Goal: Find contact information: Find contact information

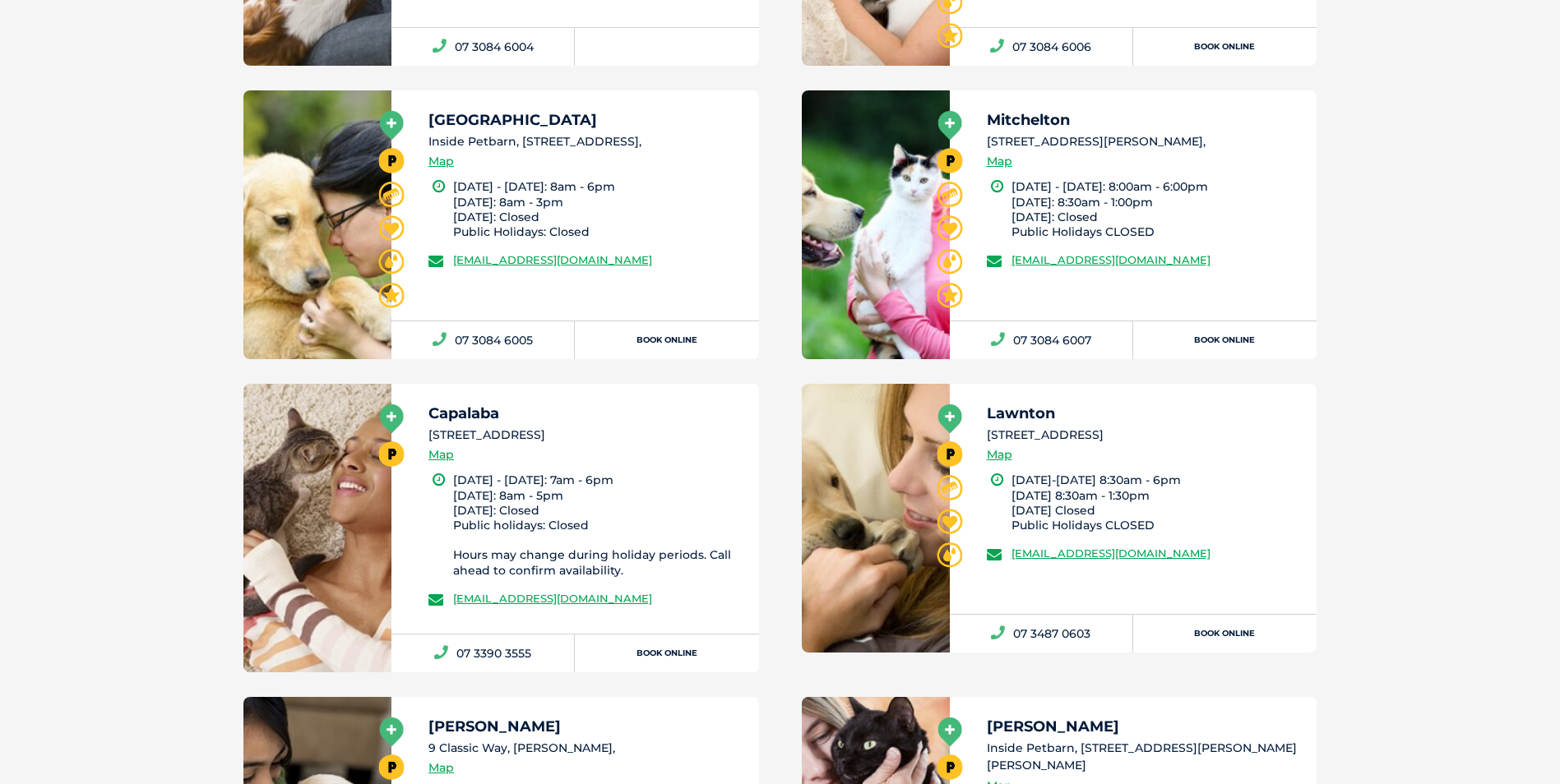
scroll to position [2432, 0]
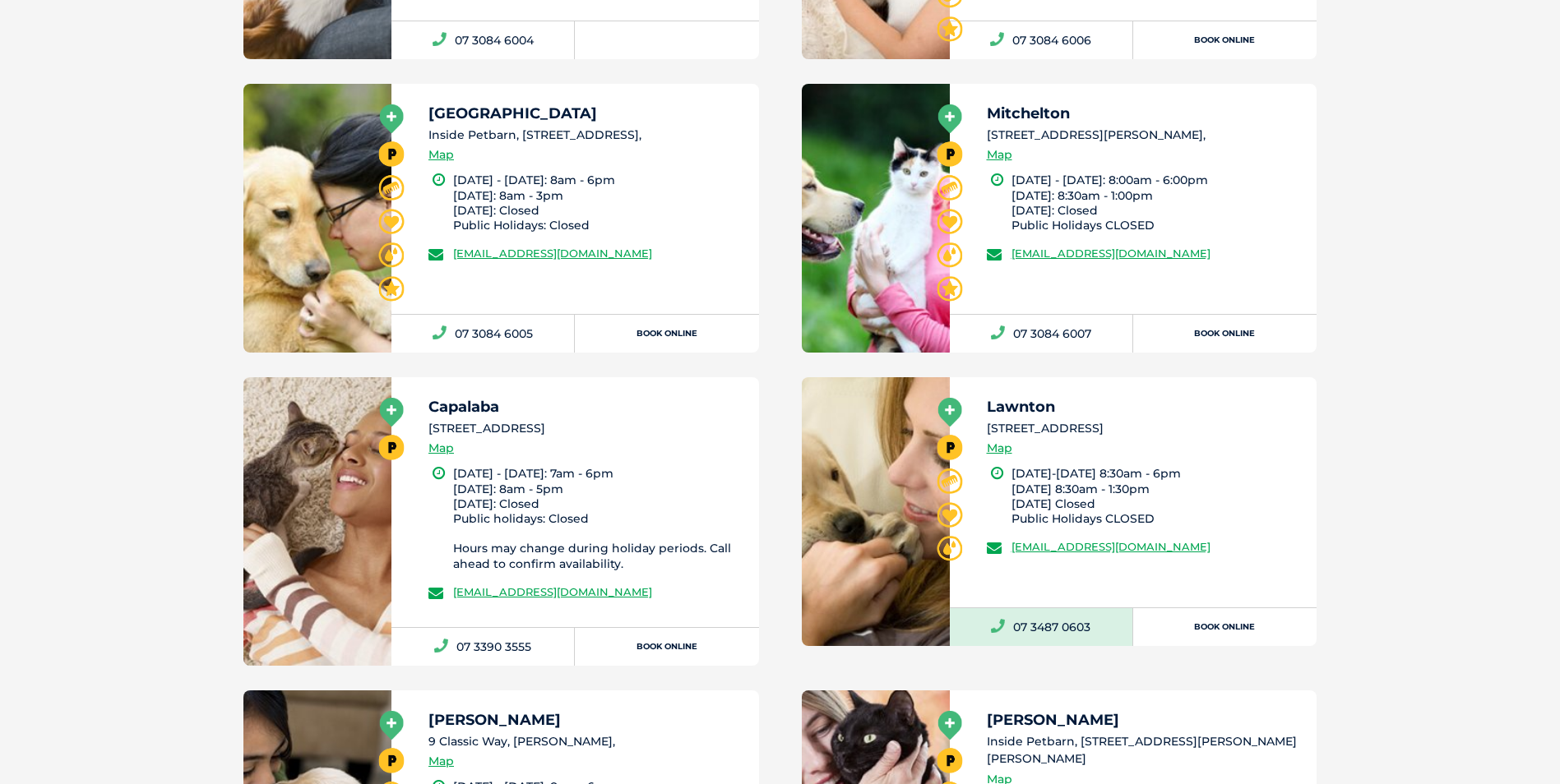
click at [1078, 627] on link "07 3487 0603" at bounding box center [1041, 627] width 183 height 38
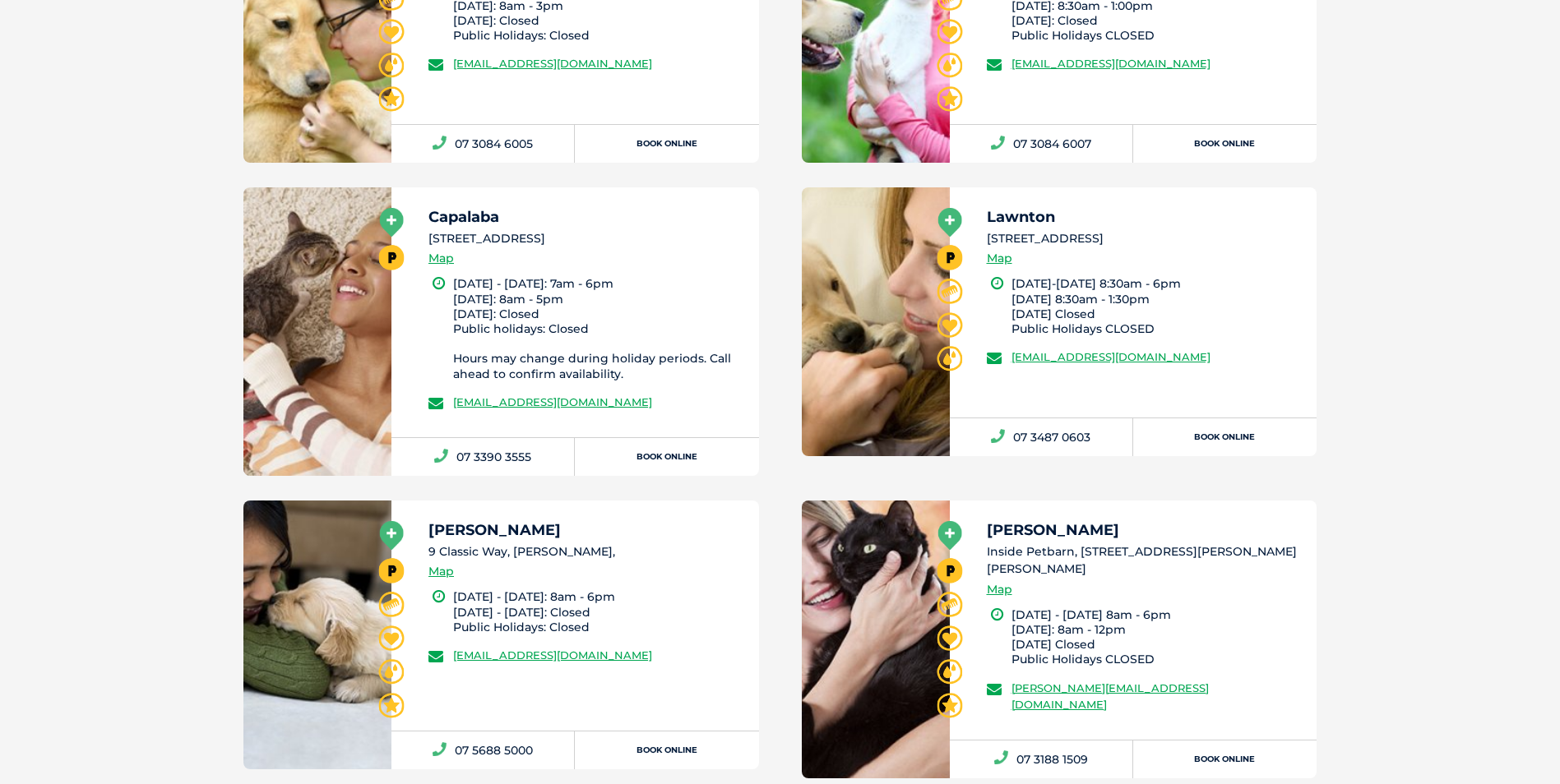
scroll to position [2679, 0]
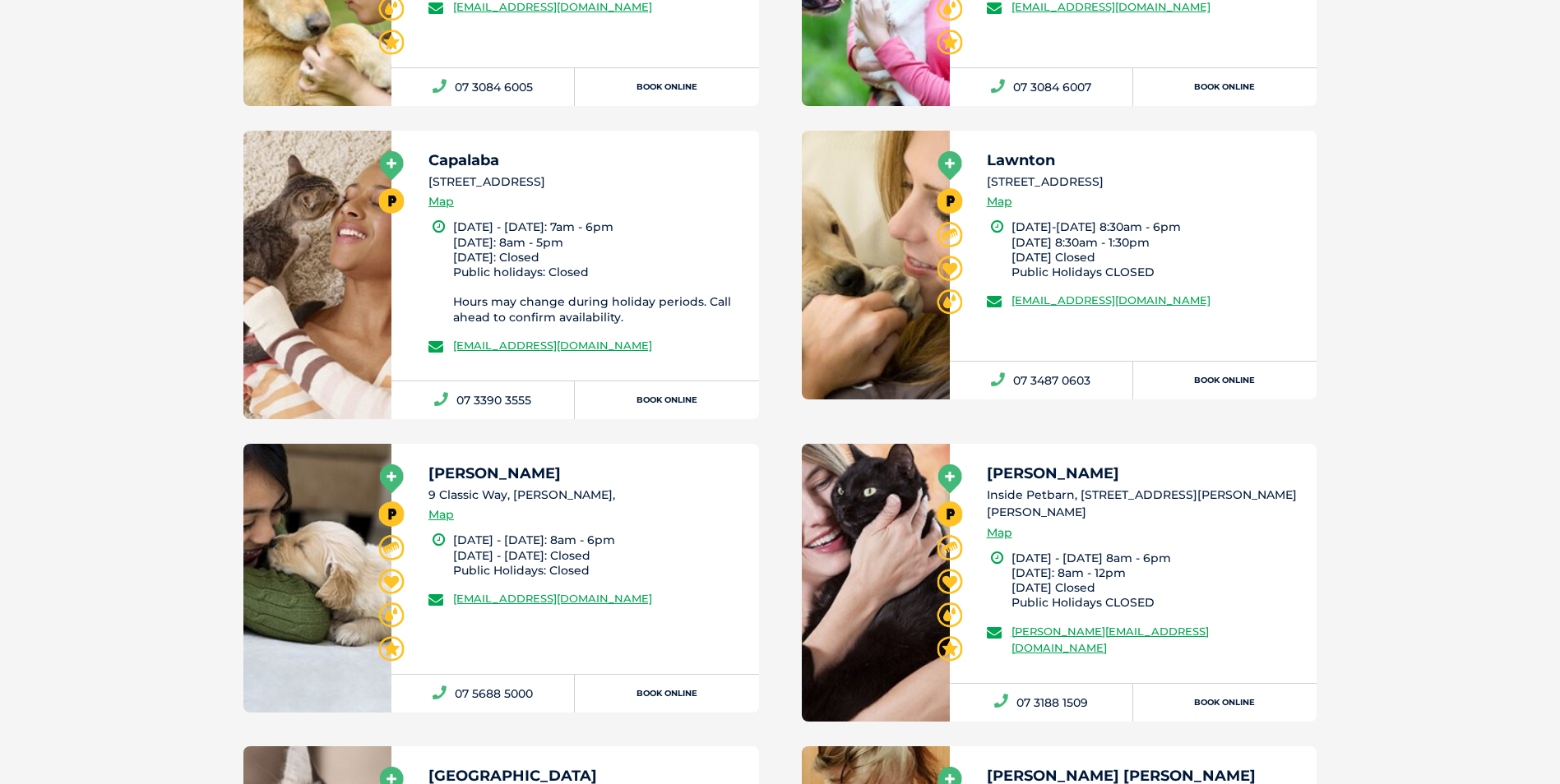
click at [949, 165] on icon at bounding box center [950, 165] width 24 height 28
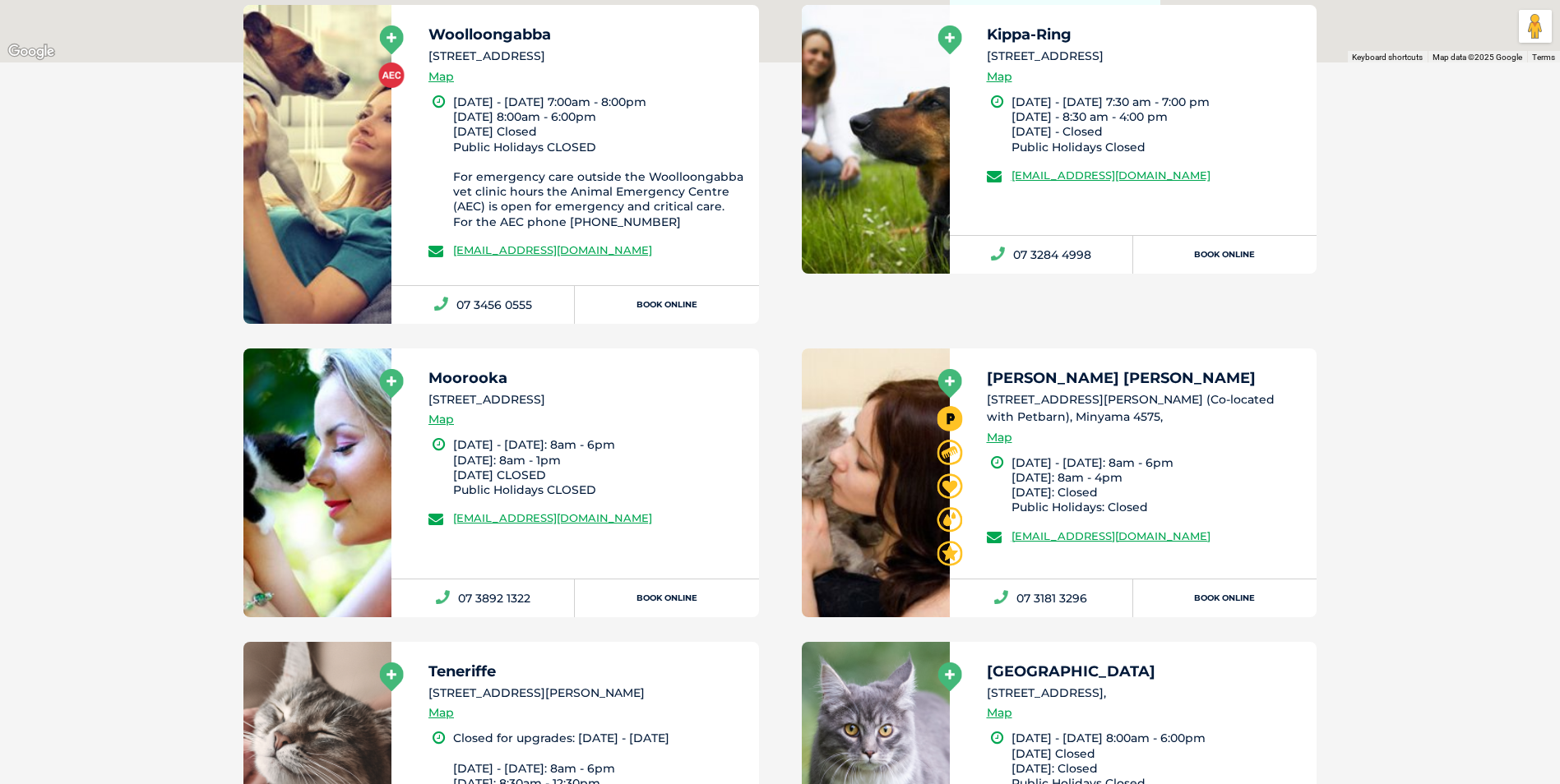
scroll to position [378, 0]
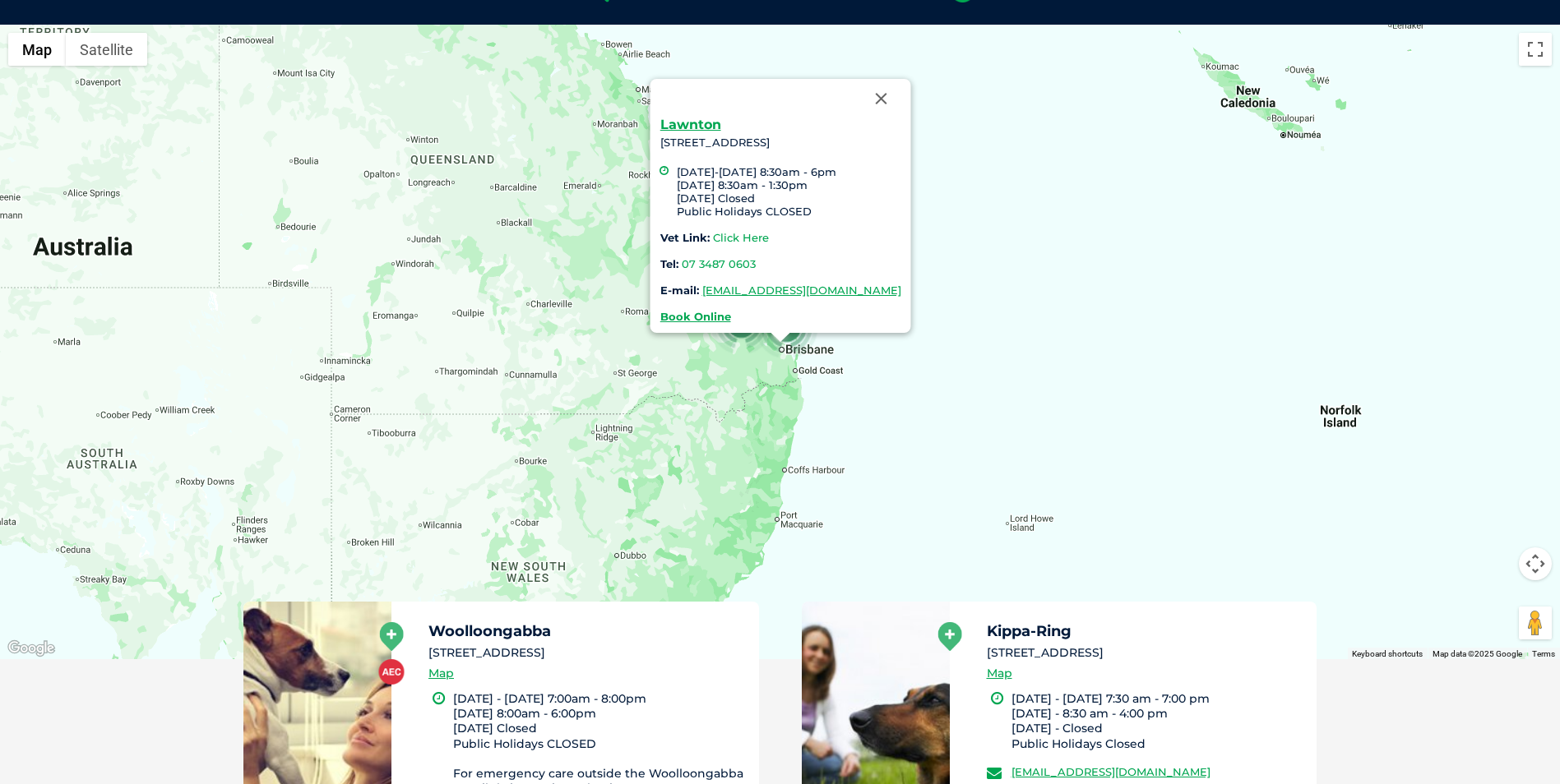
click at [727, 239] on link "Click Here" at bounding box center [740, 237] width 56 height 13
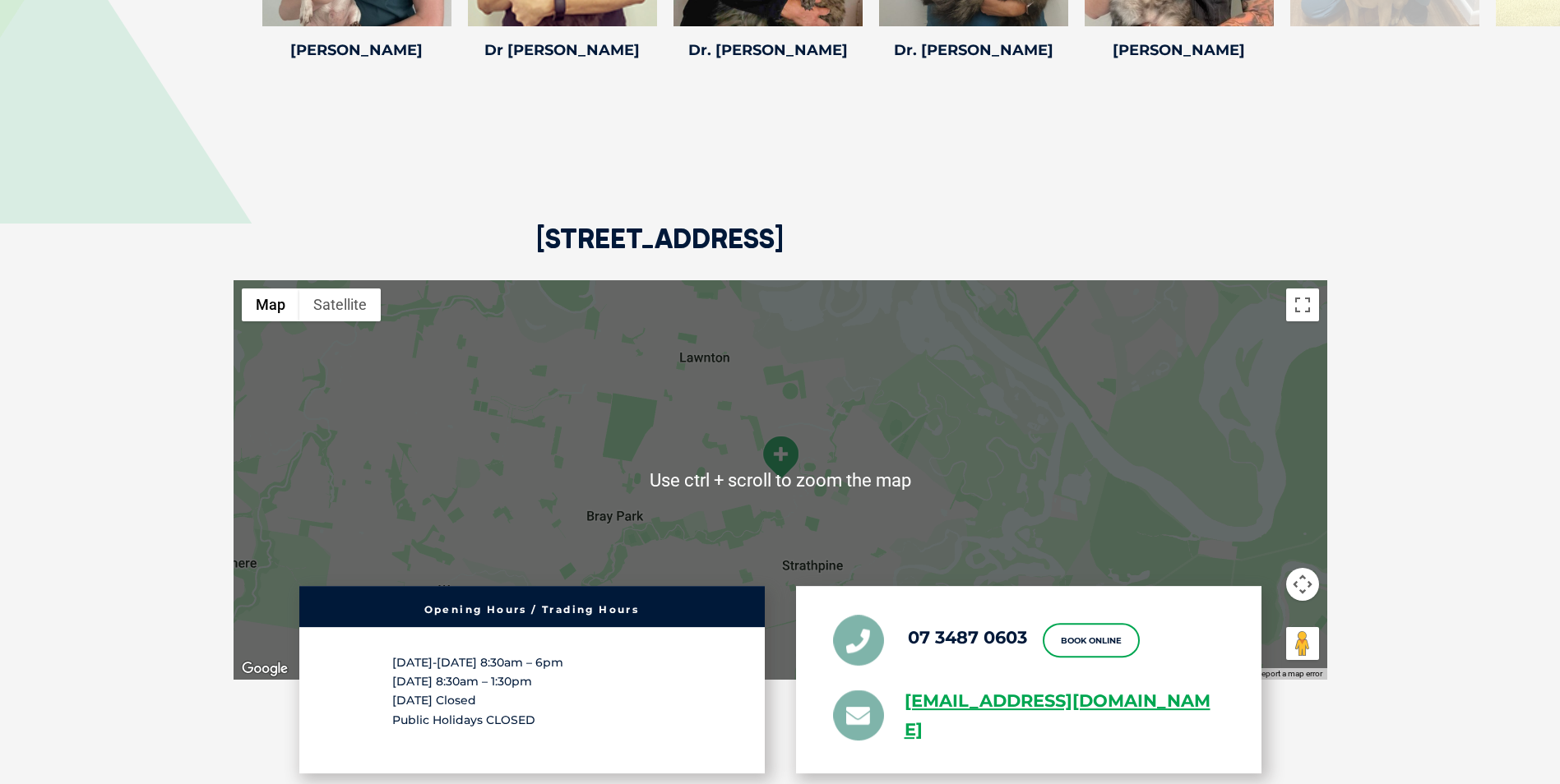
scroll to position [2891, 0]
